Goal: Find specific page/section: Find specific page/section

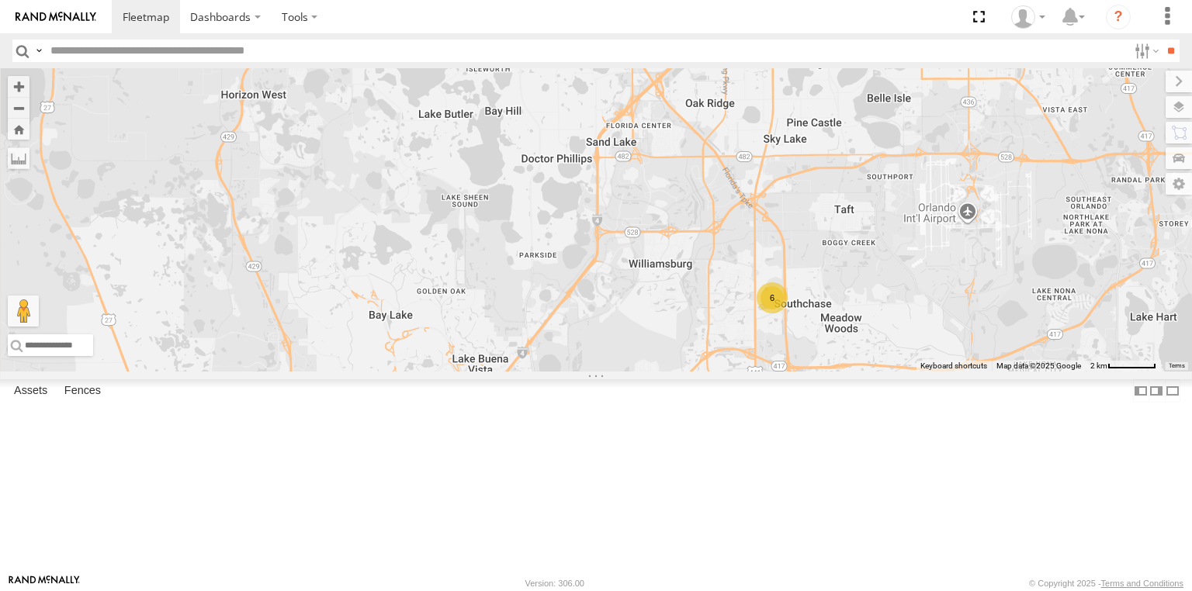
click at [787, 313] on div "6" at bounding box center [771, 297] width 31 height 31
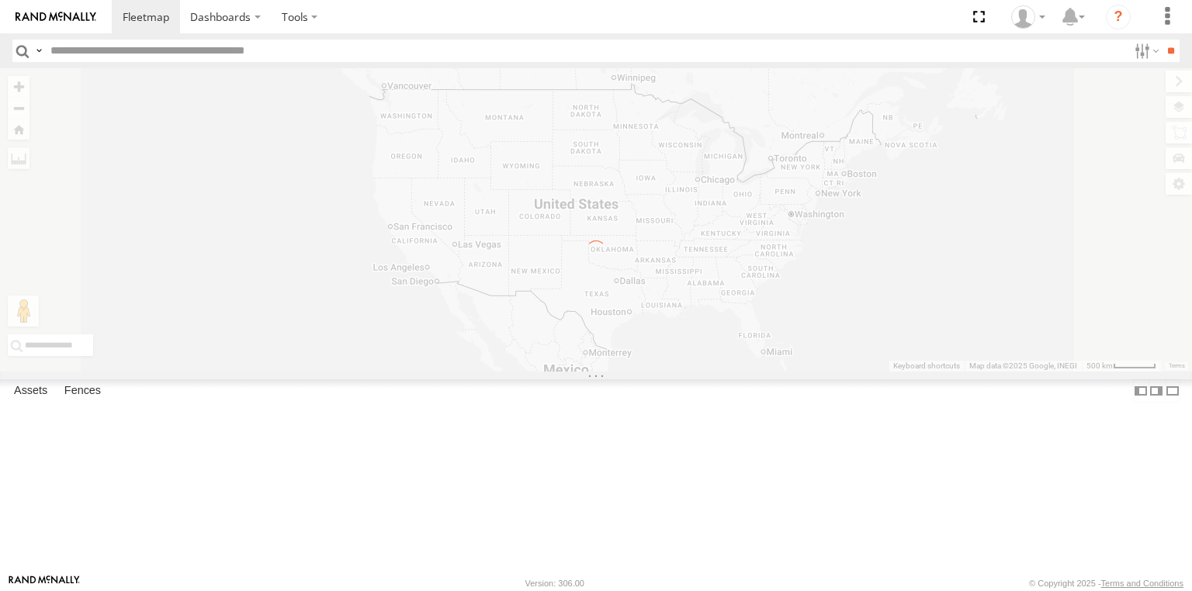
drag, startPoint x: 664, startPoint y: 367, endPoint x: 571, endPoint y: 309, distance: 109.8
click at [571, 309] on div "← Move left → Move right ↑ Move up ↓ Move down + Zoom in - Zoom out Home Jump l…" at bounding box center [596, 219] width 1192 height 303
drag, startPoint x: 900, startPoint y: 337, endPoint x: 865, endPoint y: 339, distance: 34.9
click at [844, 337] on div "← Move left → Move right ↑ Move up ↓ Move down + Zoom in - Zoom out Home Jump l…" at bounding box center [596, 219] width 1192 height 303
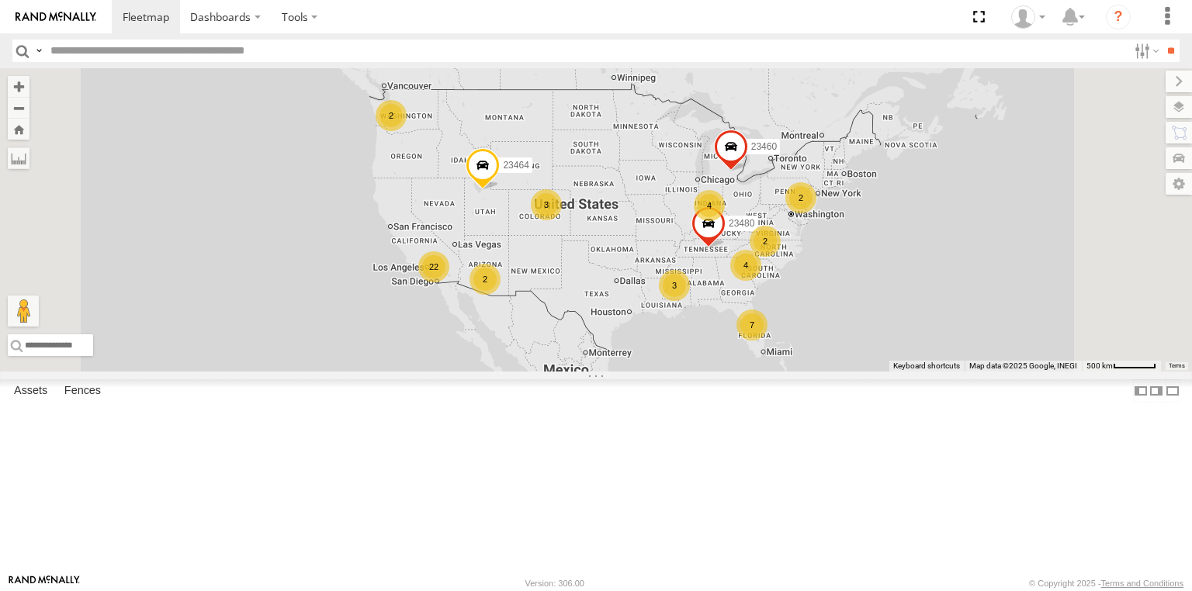
click at [725, 248] on span at bounding box center [708, 227] width 34 height 42
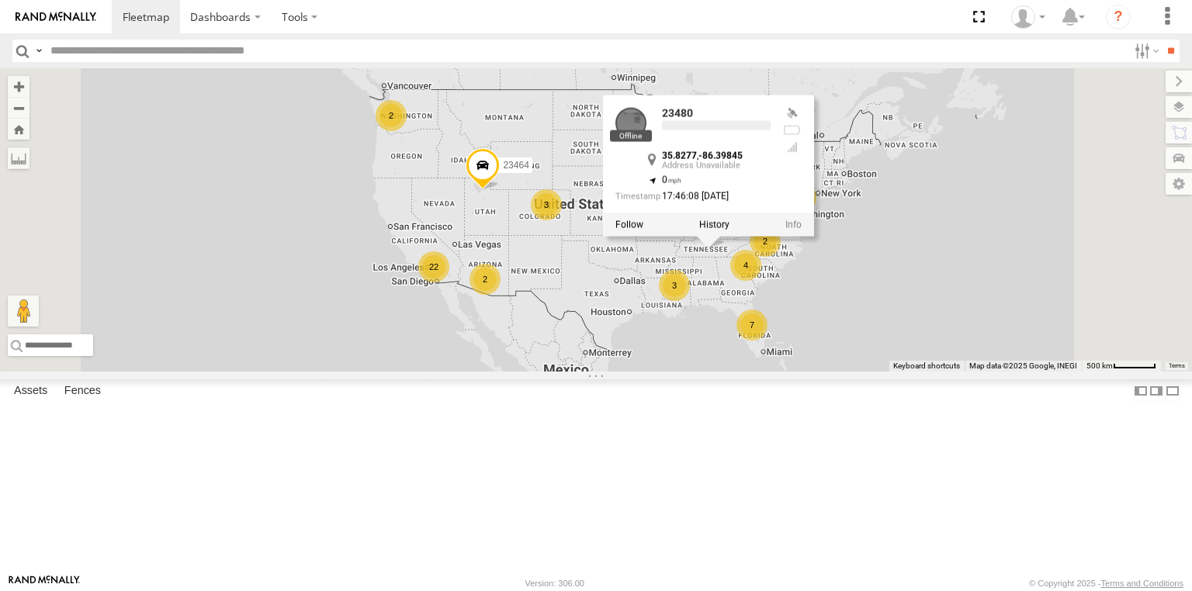
drag, startPoint x: 922, startPoint y: 347, endPoint x: 837, endPoint y: 332, distance: 85.8
click at [853, 334] on div "7 22 4 2 4 3 2 2 23464 2 23460 23480 3 23480 35.8277 , -86.39845 0 17:46:08 [DA…" at bounding box center [596, 219] width 1192 height 303
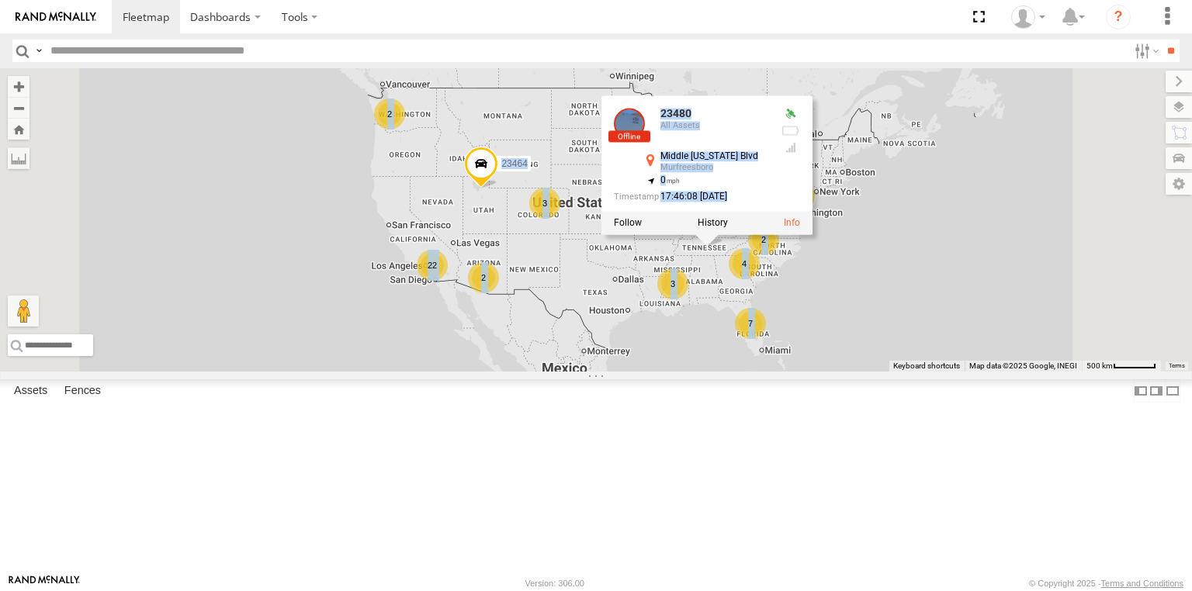
drag, startPoint x: 780, startPoint y: 395, endPoint x: 771, endPoint y: 389, distance: 10.6
click at [777, 372] on div "7 22 4 2 4 3 2 2 23464 2 23460 23480 3 23480 All Assets [GEOGRAPHIC_DATA][US_ST…" at bounding box center [596, 219] width 1192 height 303
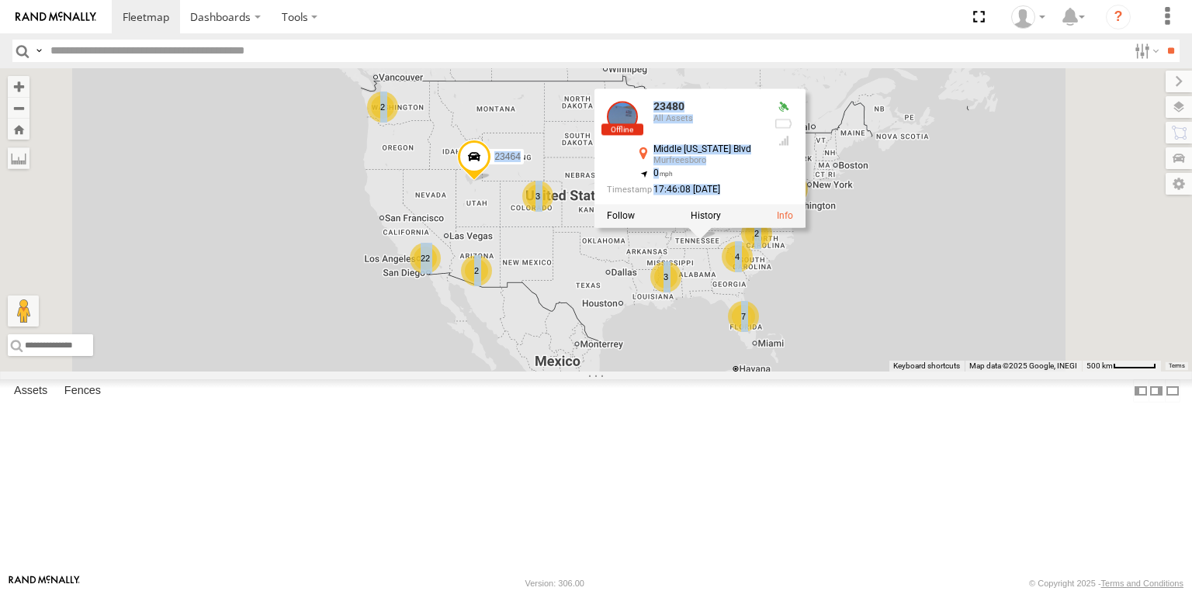
click at [763, 372] on div "7 22 4 2 4 3 2 2 23464 2 23460 23480 3 23480 All Assets [GEOGRAPHIC_DATA][US_ST…" at bounding box center [596, 219] width 1192 height 303
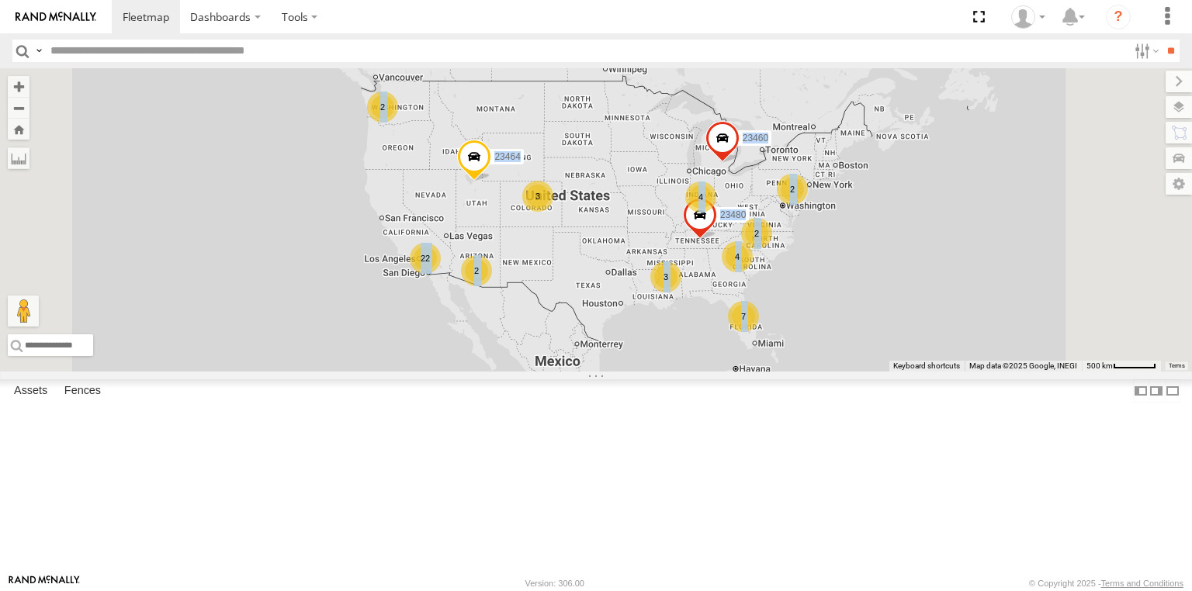
drag, startPoint x: 779, startPoint y: 365, endPoint x: 749, endPoint y: 337, distance: 40.1
click at [749, 337] on div "7 22 4 2 4 3 2 2 23464 2 23460 23480 3" at bounding box center [596, 219] width 1192 height 303
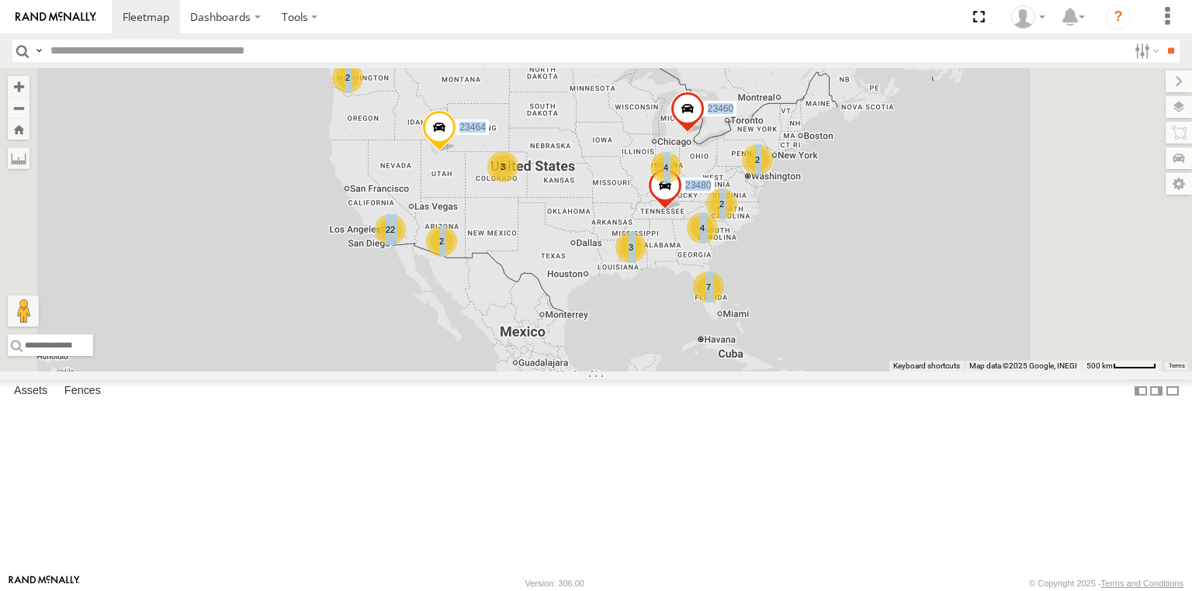
click at [646, 263] on div "3" at bounding box center [630, 247] width 31 height 31
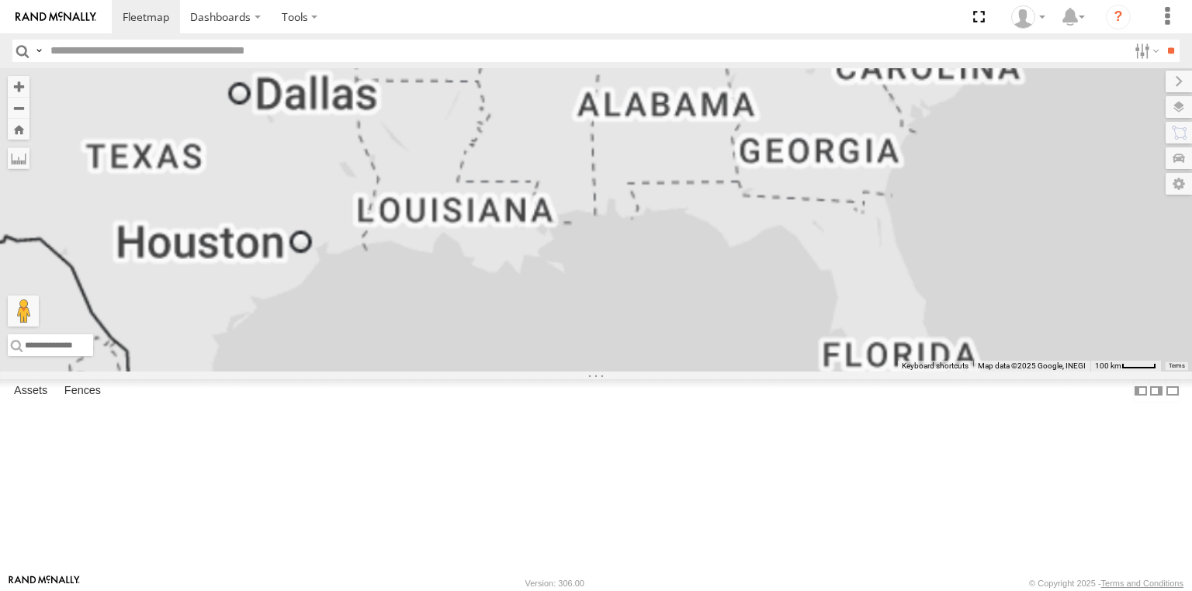
click at [704, 271] on div "23464 23460 23480" at bounding box center [596, 219] width 1192 height 303
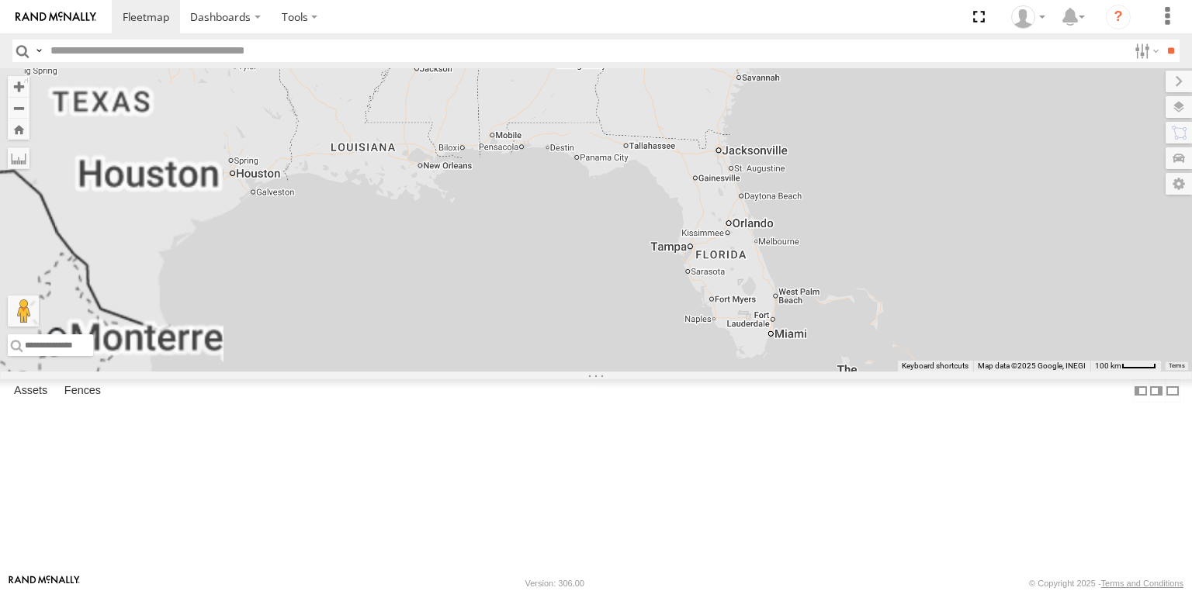
drag, startPoint x: 679, startPoint y: 237, endPoint x: 669, endPoint y: 245, distance: 12.6
click at [638, 220] on div "23464 23460 23480" at bounding box center [596, 219] width 1192 height 303
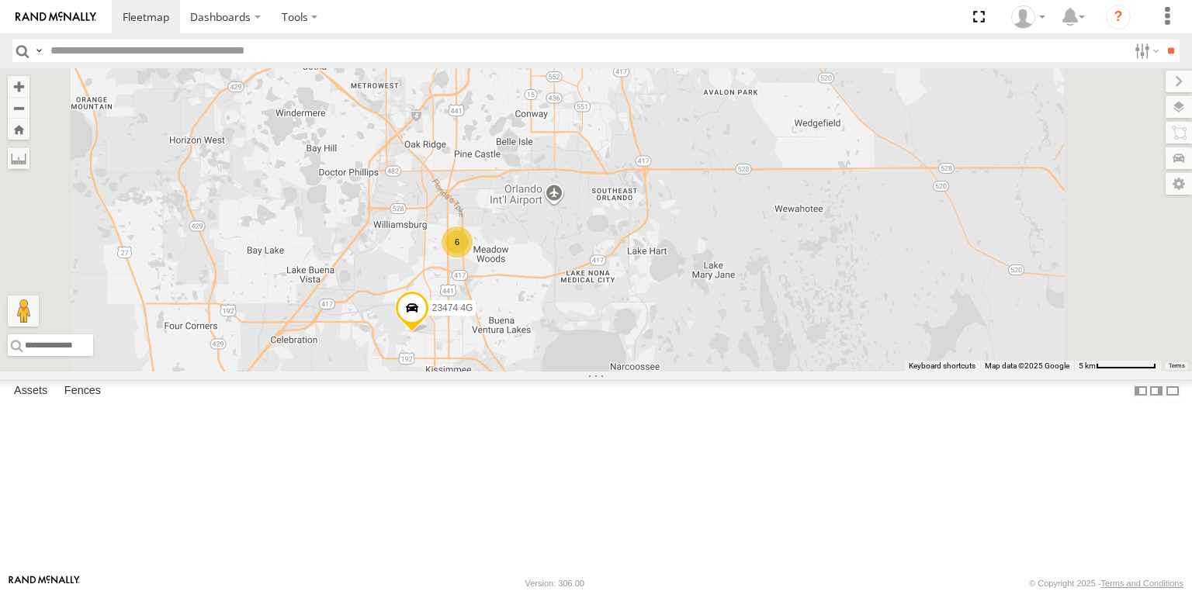
drag, startPoint x: 659, startPoint y: 214, endPoint x: 659, endPoint y: 259, distance: 45.0
click at [659, 259] on div "23464 23460 23480 23207xx 6 23474 4G" at bounding box center [596, 219] width 1192 height 303
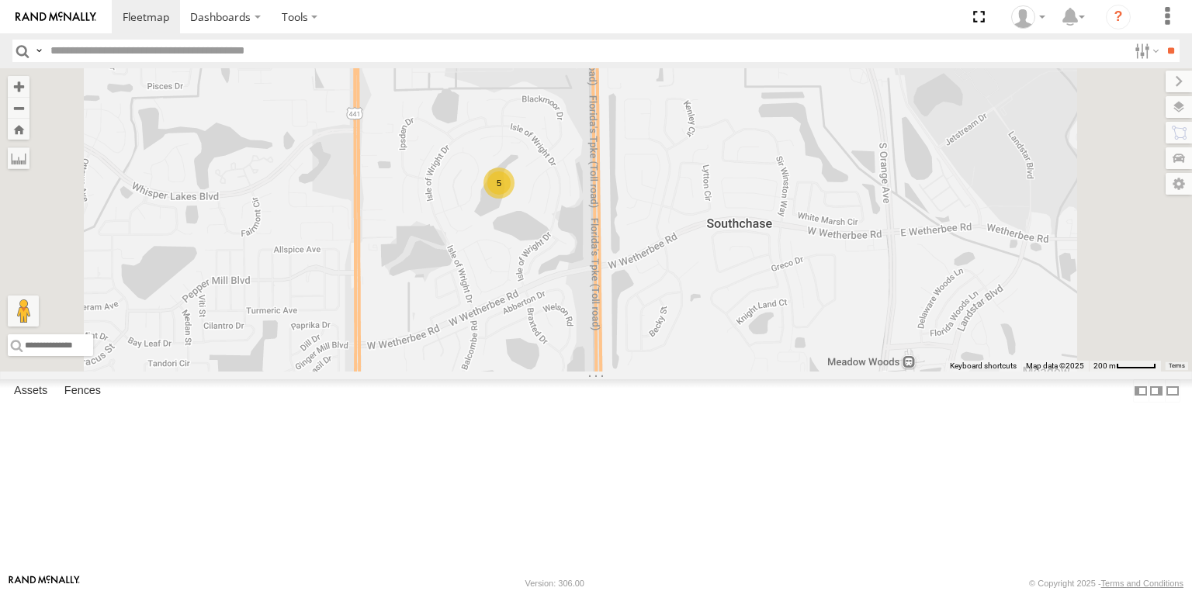
drag, startPoint x: 685, startPoint y: 243, endPoint x: 693, endPoint y: 258, distance: 17.3
click at [687, 251] on div "23464 23460 23480 23207xx 23474 4G 23335 NEW 5" at bounding box center [596, 219] width 1192 height 303
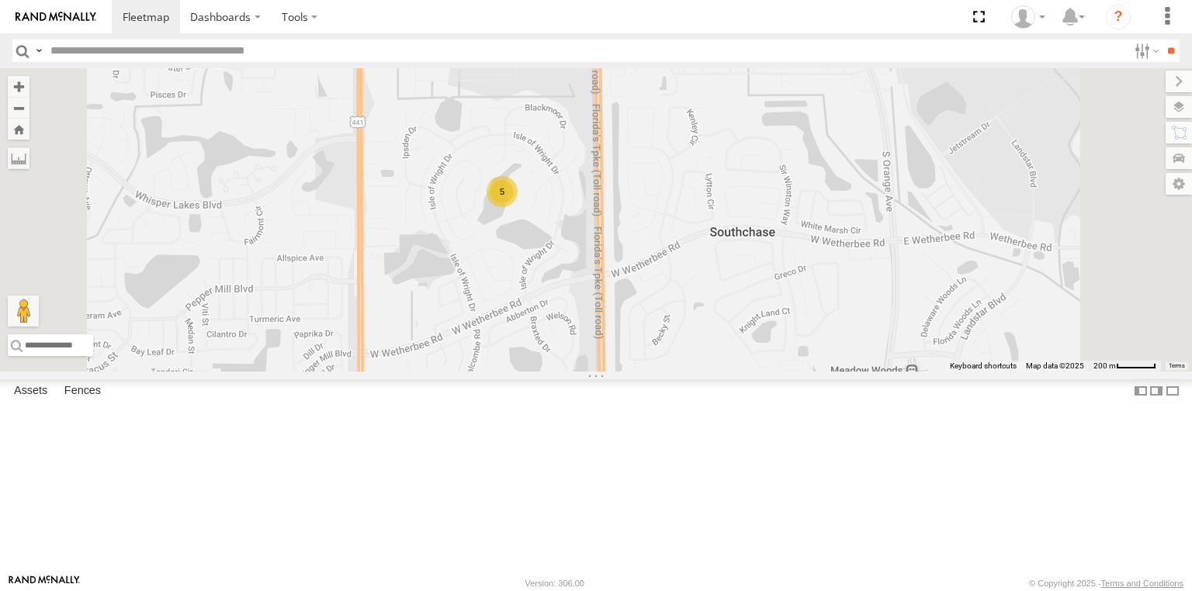
click at [517, 207] on div "5" at bounding box center [501, 191] width 31 height 31
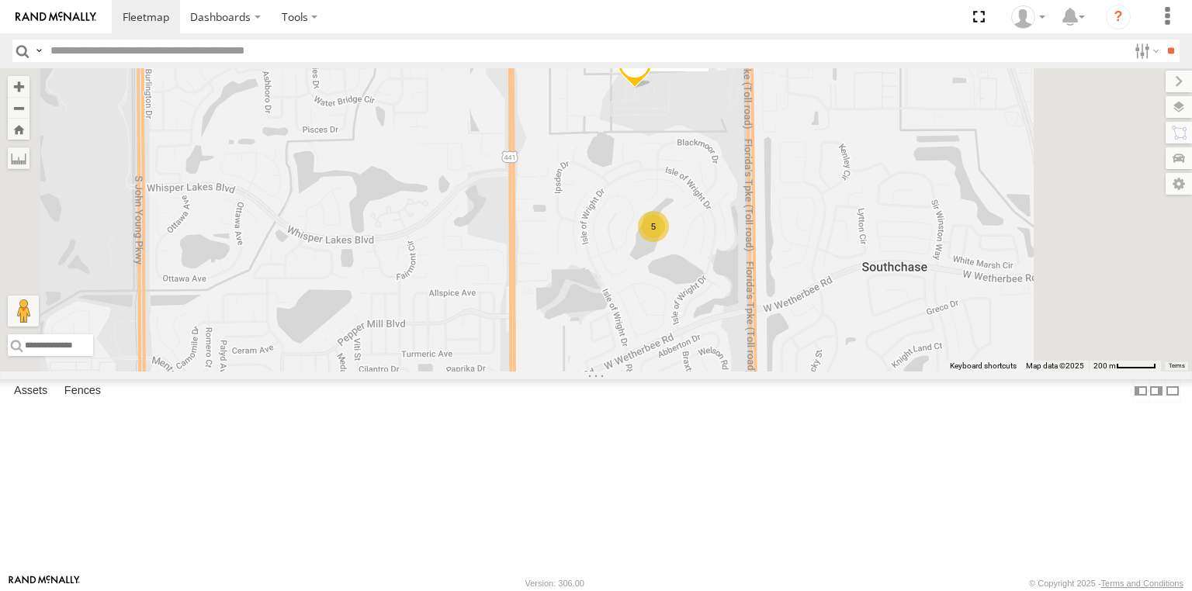
click at [652, 88] on span at bounding box center [635, 68] width 34 height 42
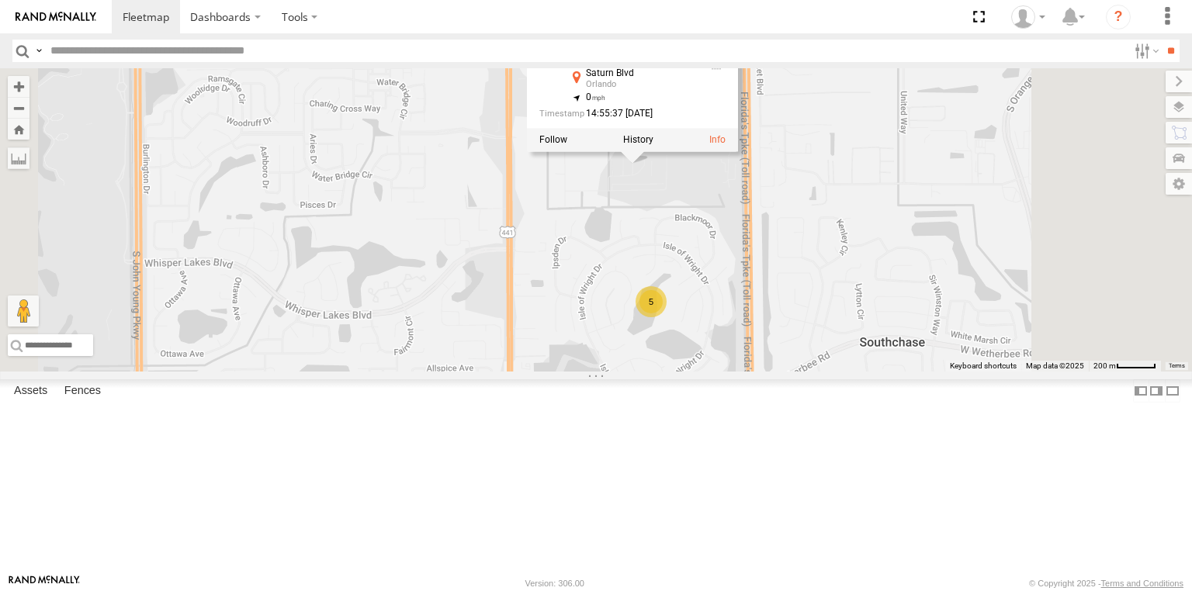
drag, startPoint x: 788, startPoint y: 326, endPoint x: 785, endPoint y: 437, distance: 111.0
click at [782, 372] on div "23464 23460 23480 23207xx 23474 4G 23335 NEW 5 23335 NEW All Assets [GEOGRAPHIC…" at bounding box center [596, 219] width 1192 height 303
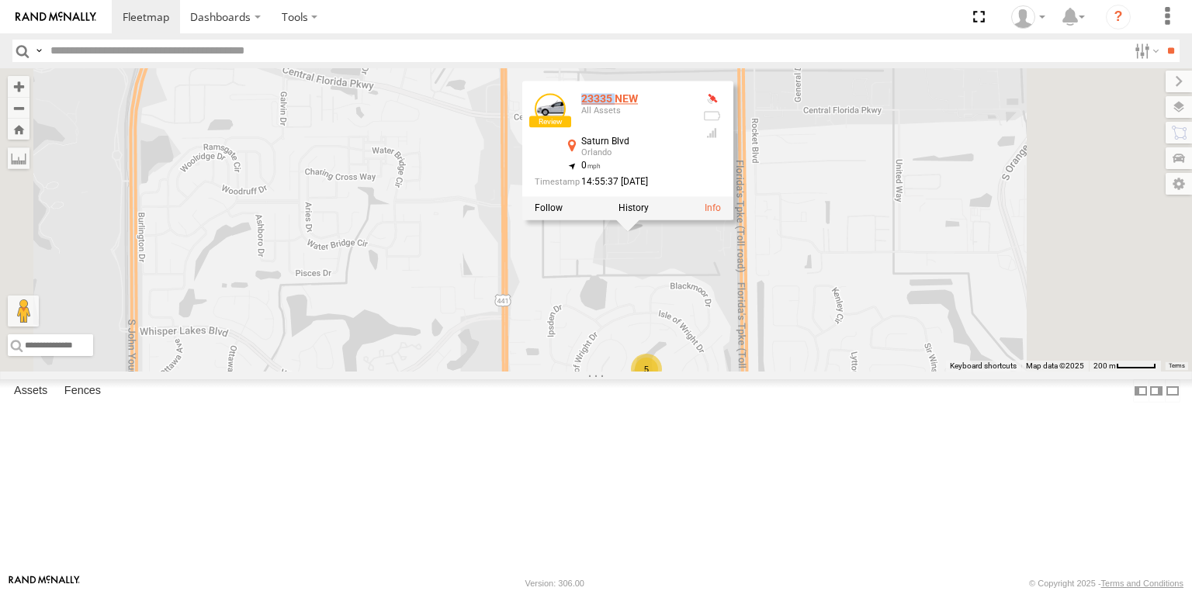
drag, startPoint x: 806, startPoint y: 202, endPoint x: 778, endPoint y: 202, distance: 27.9
click at [690, 105] on div "23335 NEW" at bounding box center [635, 99] width 109 height 12
copy div "23335"
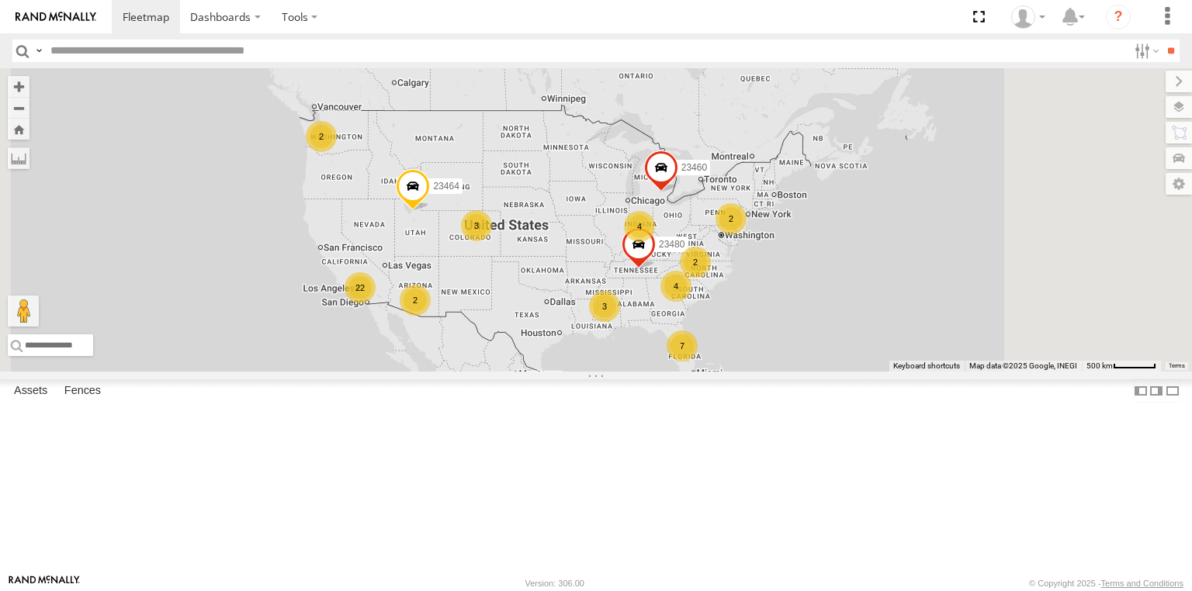
drag, startPoint x: 949, startPoint y: 317, endPoint x: 887, endPoint y: 338, distance: 65.0
click at [887, 338] on div "7 22 4 2 4 3 2 2 23464 2 23460 23480 3" at bounding box center [596, 219] width 1192 height 303
